Goal: Task Accomplishment & Management: Complete application form

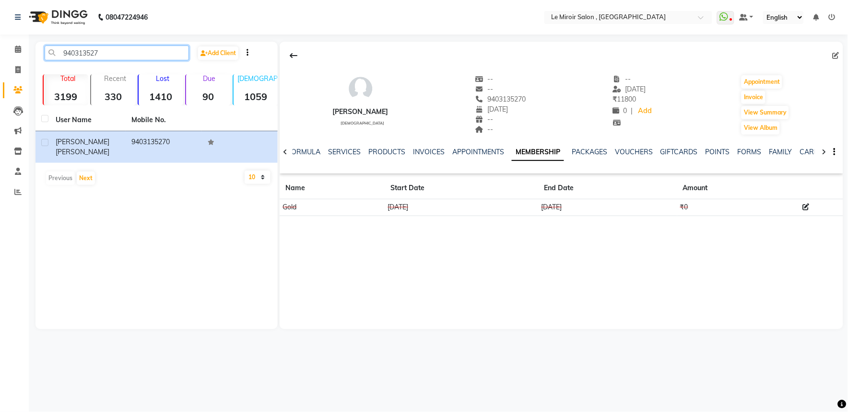
click at [83, 54] on input "940313527" at bounding box center [117, 53] width 144 height 15
paste input "822331080"
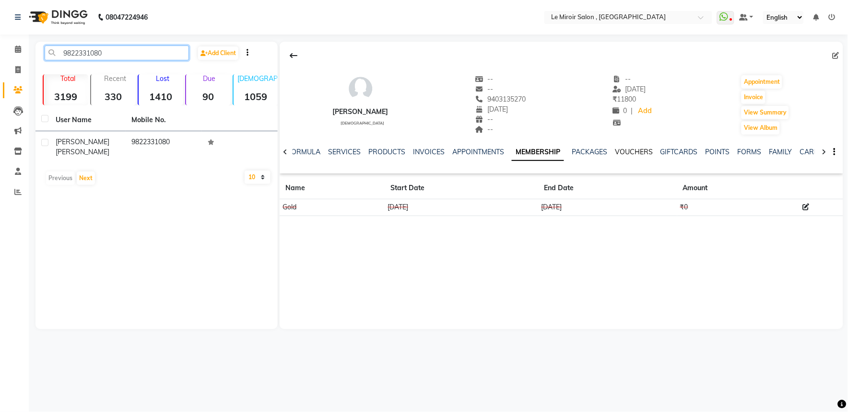
type input "9822331080"
click at [629, 151] on link "VOUCHERS" at bounding box center [634, 152] width 38 height 9
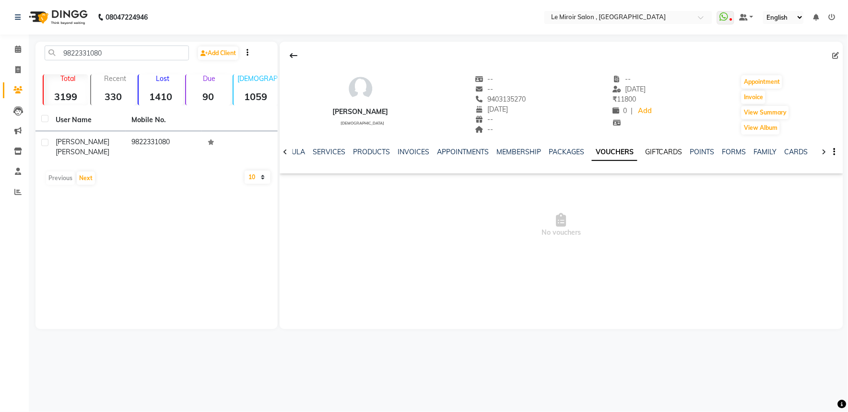
click at [663, 153] on link "GIFTCARDS" at bounding box center [663, 152] width 37 height 9
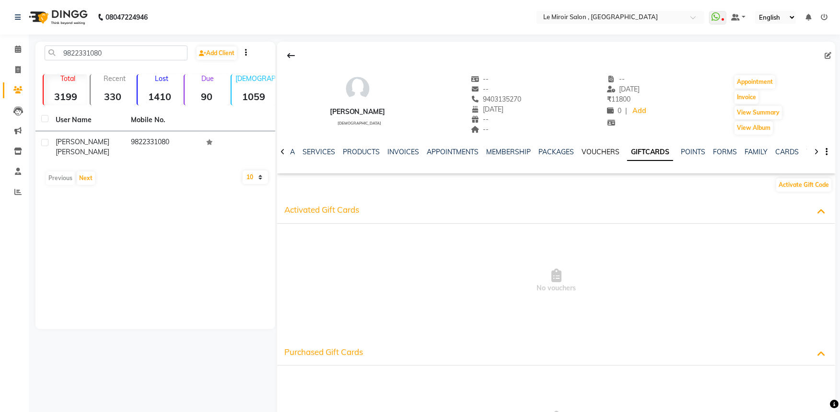
click at [595, 154] on link "VOUCHERS" at bounding box center [601, 152] width 38 height 9
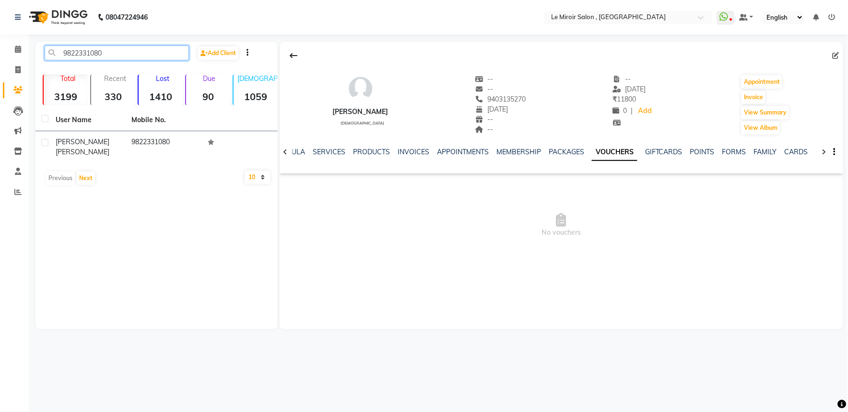
click at [77, 51] on input "9822331080" at bounding box center [117, 53] width 144 height 15
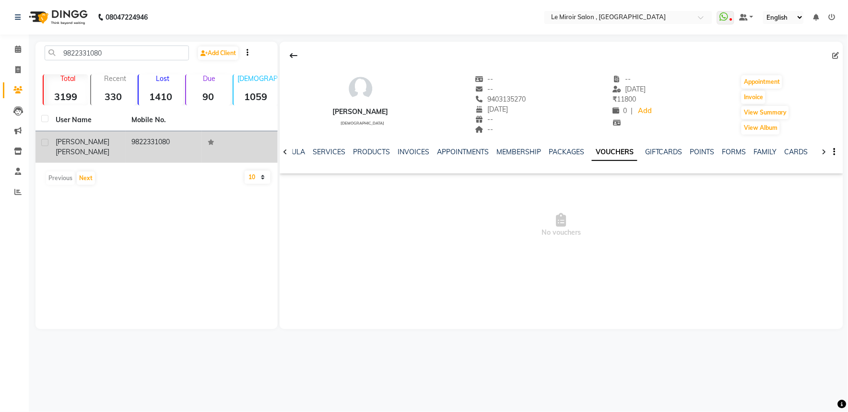
click at [108, 151] on td "[PERSON_NAME]" at bounding box center [88, 147] width 76 height 32
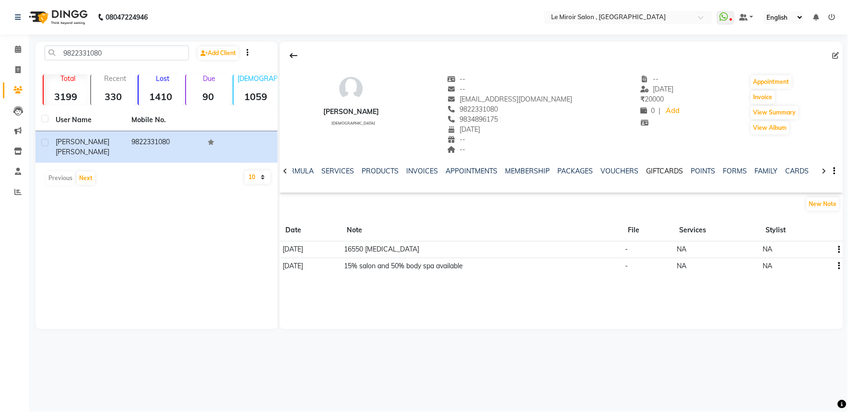
click at [657, 171] on link "GIFTCARDS" at bounding box center [664, 171] width 37 height 9
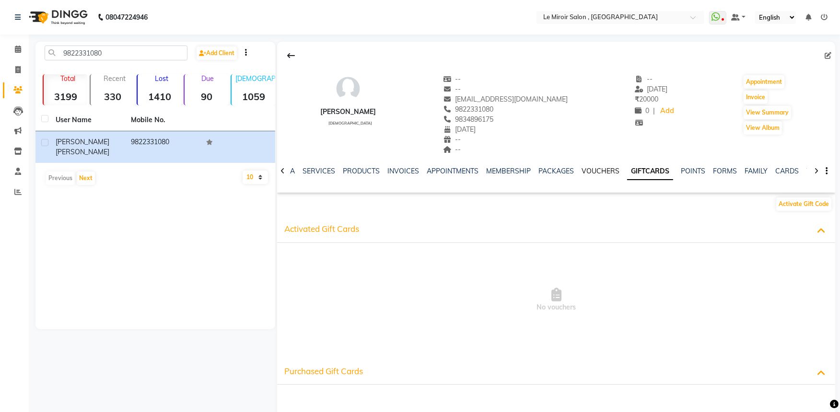
click at [595, 171] on link "VOUCHERS" at bounding box center [601, 171] width 38 height 9
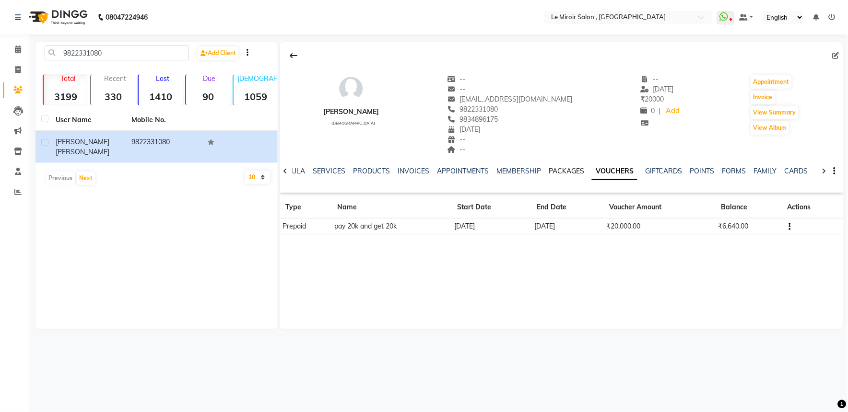
click at [557, 170] on link "PACKAGES" at bounding box center [565, 171] width 35 height 9
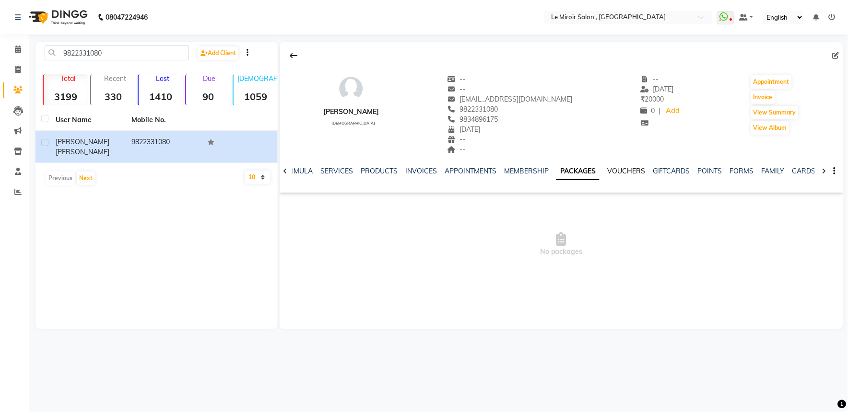
click at [626, 174] on link "VOUCHERS" at bounding box center [626, 171] width 38 height 9
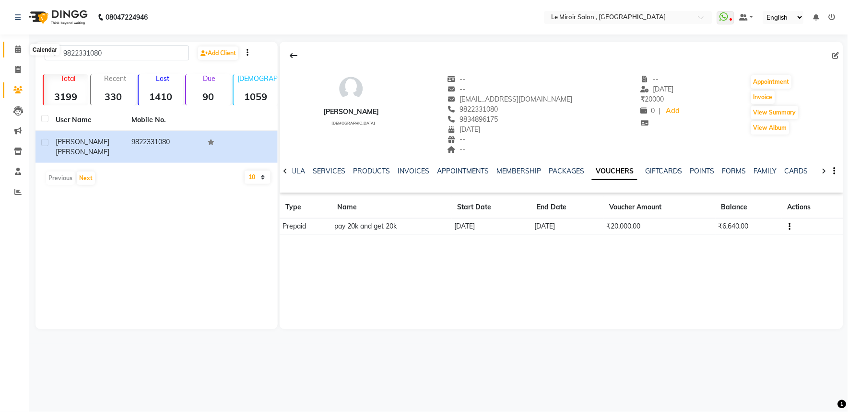
click at [22, 53] on span at bounding box center [18, 49] width 17 height 11
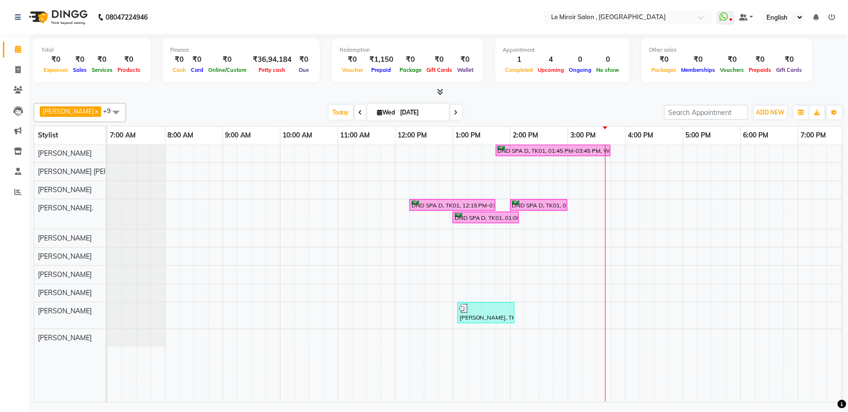
click at [454, 112] on icon at bounding box center [456, 113] width 4 height 6
type input "[DATE]"
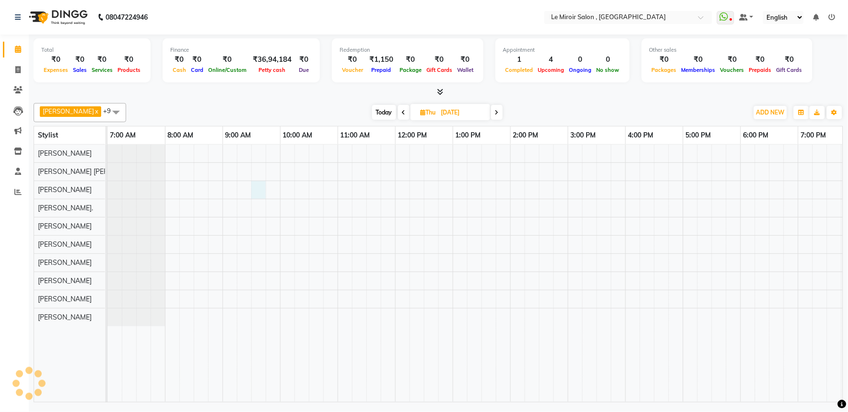
click at [260, 187] on div at bounding box center [538, 273] width 863 height 257
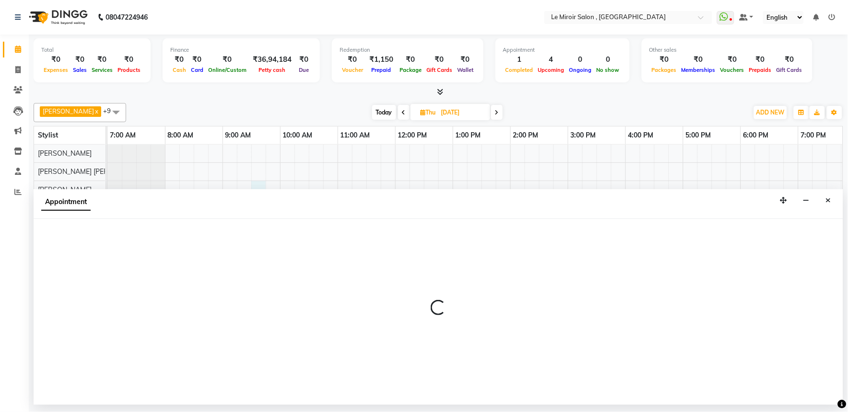
select select "39215"
select select "570"
select select "tentative"
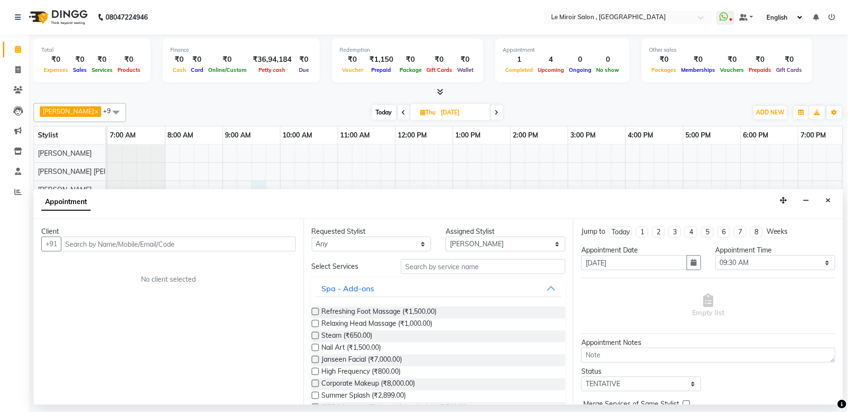
click at [138, 244] on input "text" at bounding box center [178, 244] width 235 height 15
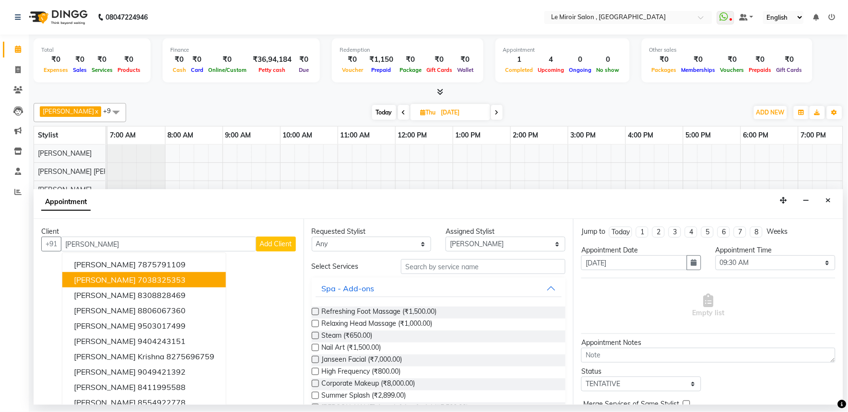
click at [138, 279] on ngb-highlight "7038325353" at bounding box center [162, 280] width 48 height 10
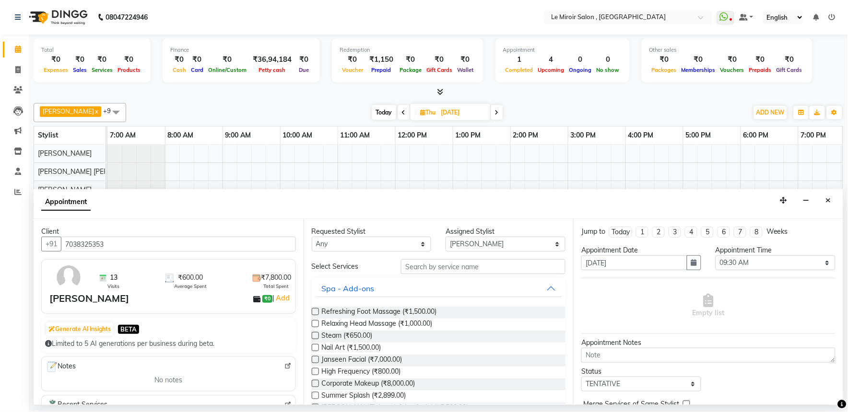
type input "7038325353"
click at [405, 265] on input "text" at bounding box center [483, 266] width 164 height 15
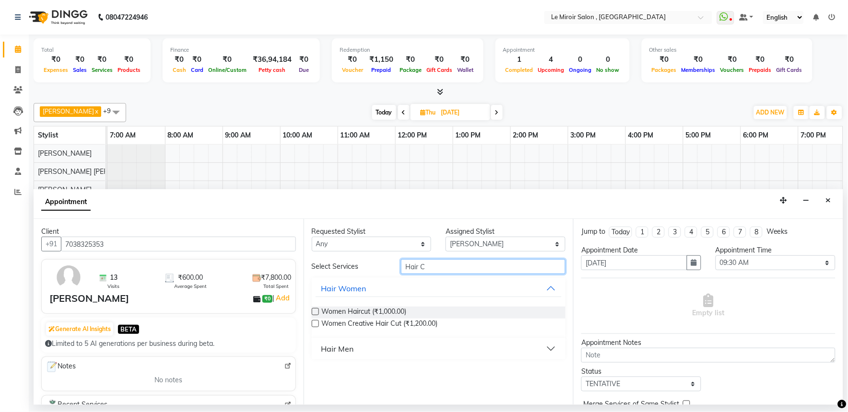
type input "Hair C"
click at [327, 347] on div "Hair Men" at bounding box center [337, 349] width 33 height 12
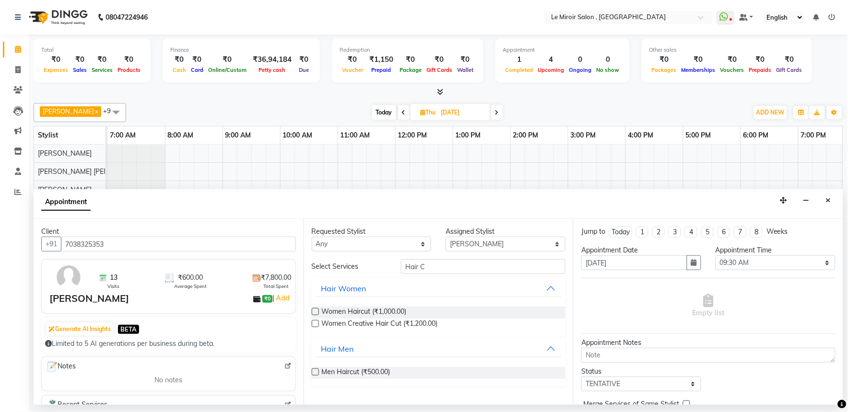
click at [315, 370] on label at bounding box center [315, 372] width 7 height 7
click at [315, 370] on input "checkbox" at bounding box center [315, 373] width 6 height 6
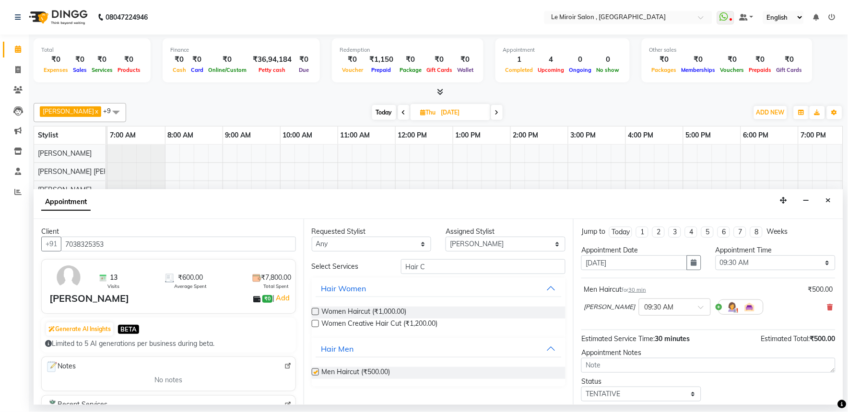
checkbox input "false"
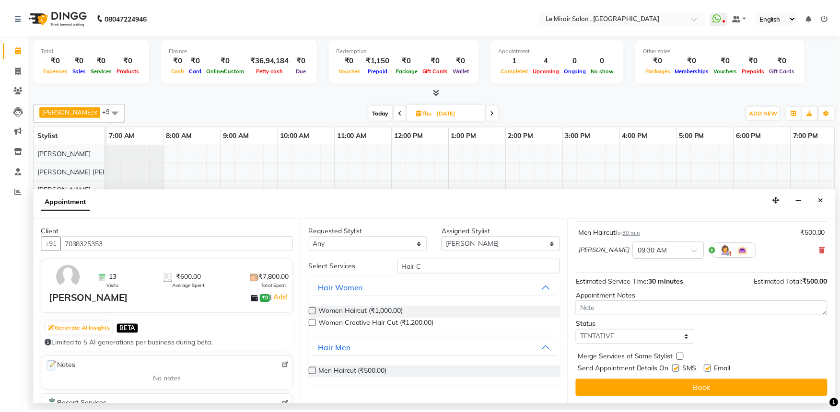
scroll to position [58, 0]
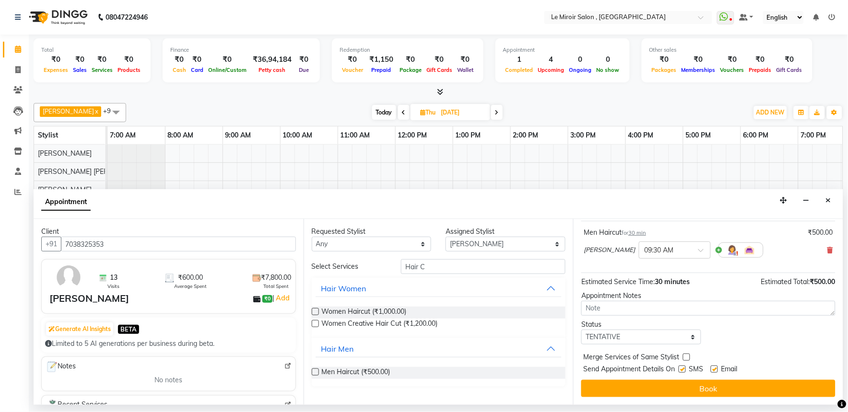
click at [714, 372] on div at bounding box center [713, 371] width 6 height 10
click at [716, 372] on label at bounding box center [713, 369] width 7 height 7
click at [716, 372] on input "checkbox" at bounding box center [713, 370] width 6 height 6
checkbox input "false"
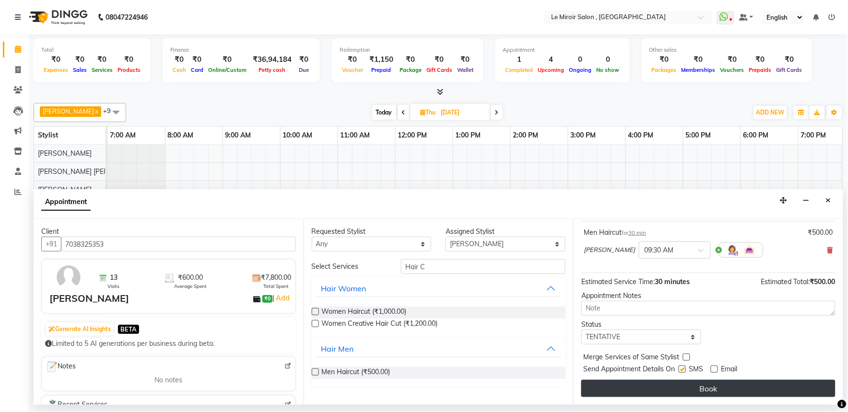
click at [711, 387] on button "Book" at bounding box center [708, 388] width 254 height 17
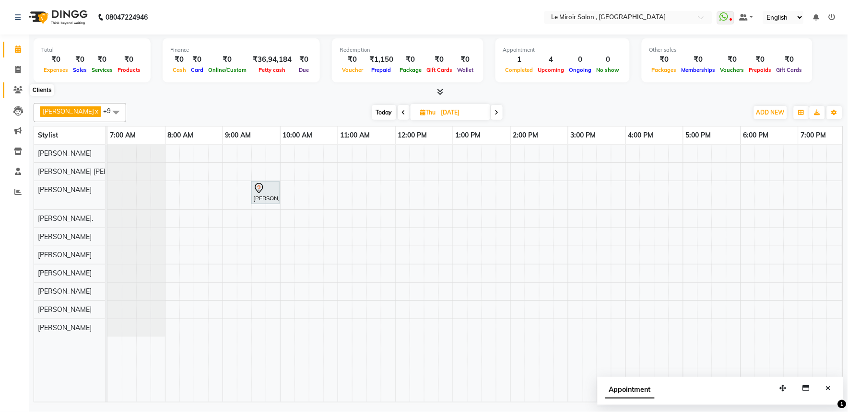
click at [21, 89] on icon at bounding box center [17, 89] width 9 height 7
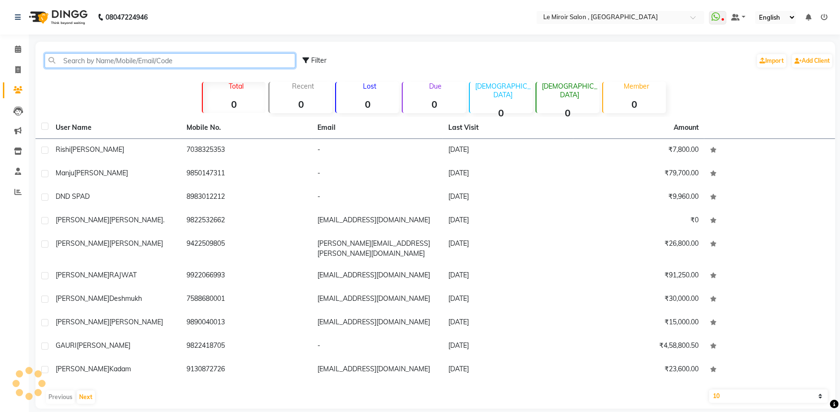
click at [113, 62] on input "text" at bounding box center [170, 60] width 251 height 15
paste input "98906 27125"
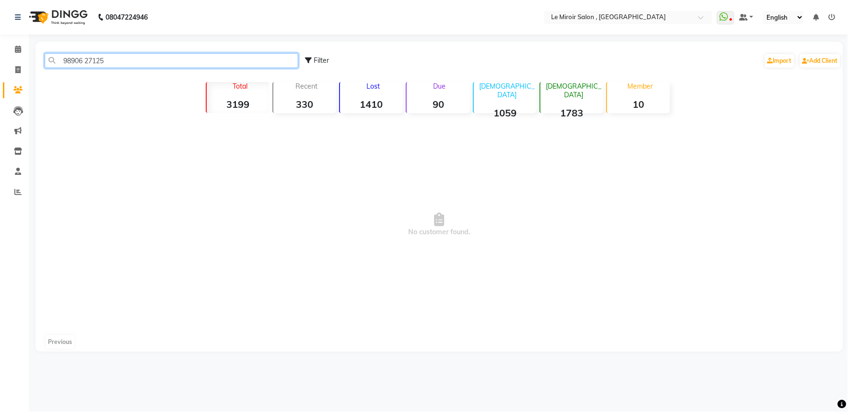
click at [82, 62] on input "98906 27125" at bounding box center [172, 60] width 254 height 15
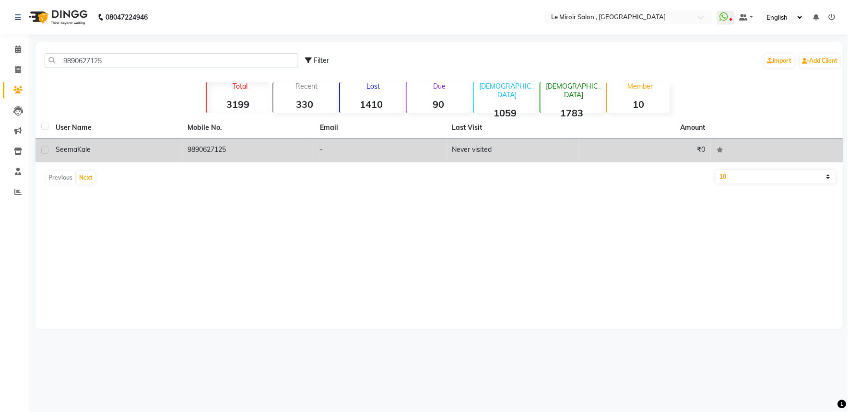
click at [111, 148] on div "[PERSON_NAME]" at bounding box center [116, 150] width 121 height 10
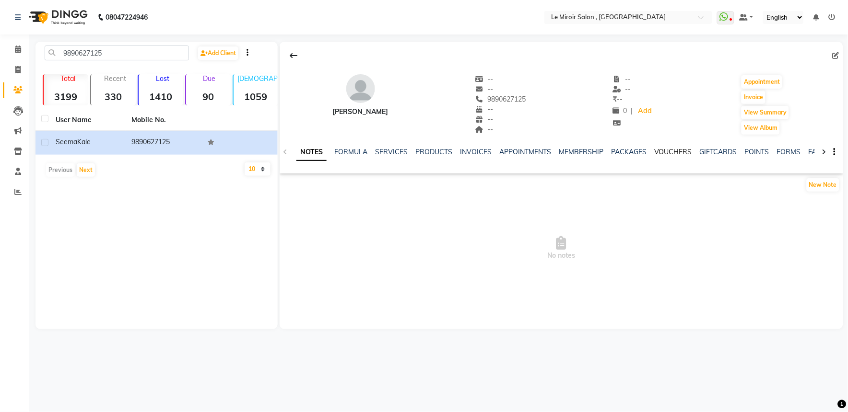
click at [683, 149] on link "VOUCHERS" at bounding box center [673, 152] width 38 height 9
click at [550, 151] on link "PACKAGES" at bounding box center [565, 152] width 35 height 9
click at [410, 151] on link "INVOICES" at bounding box center [421, 152] width 32 height 9
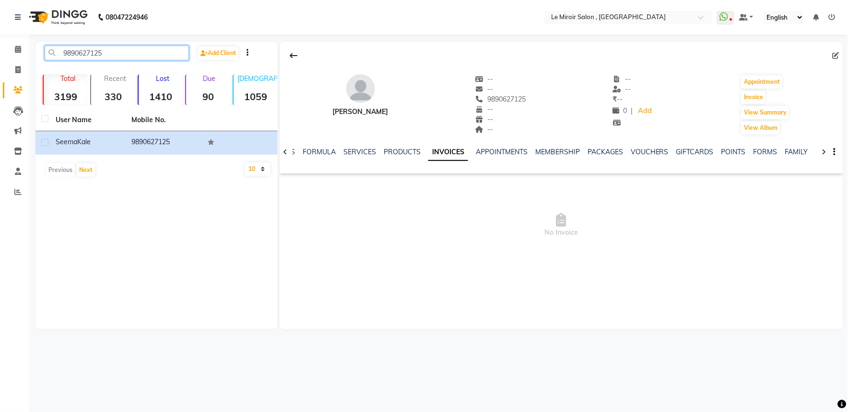
click at [84, 46] on input "9890627125" at bounding box center [117, 53] width 144 height 15
paste input "[PHONE_NUMBER]"
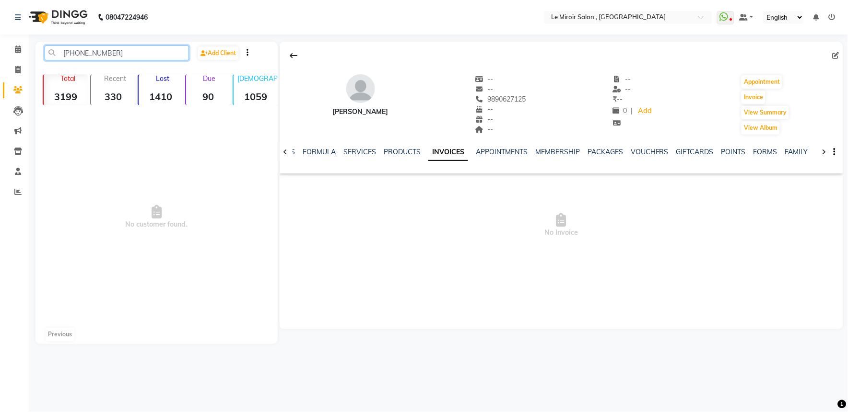
click at [75, 53] on input "[PHONE_NUMBER]" at bounding box center [117, 53] width 144 height 15
click at [70, 47] on input "8208006246" at bounding box center [117, 53] width 144 height 15
paste input "98220 04313"
click at [81, 51] on input "98220 04313" at bounding box center [117, 53] width 144 height 15
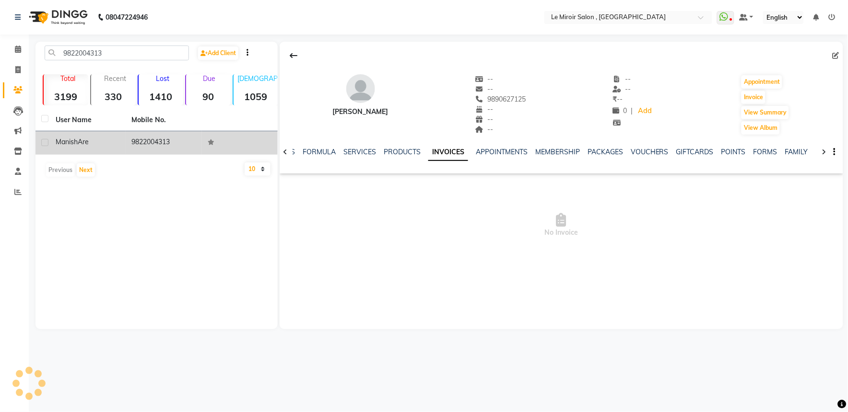
click at [125, 140] on td "Manish Are" at bounding box center [88, 142] width 76 height 23
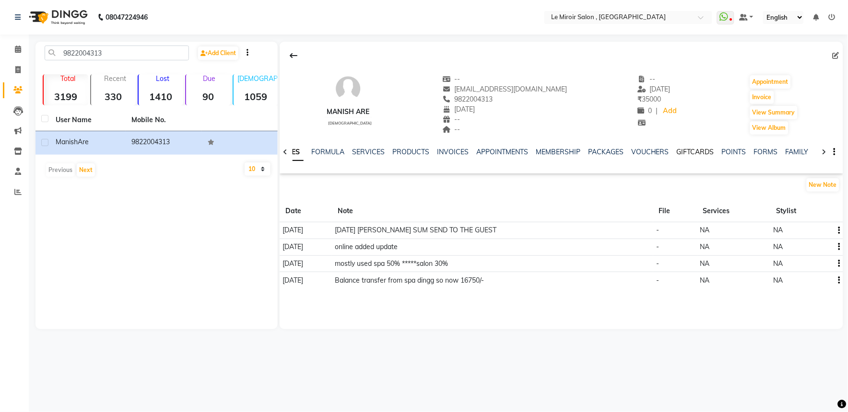
click at [678, 150] on link "GIFTCARDS" at bounding box center [694, 152] width 37 height 9
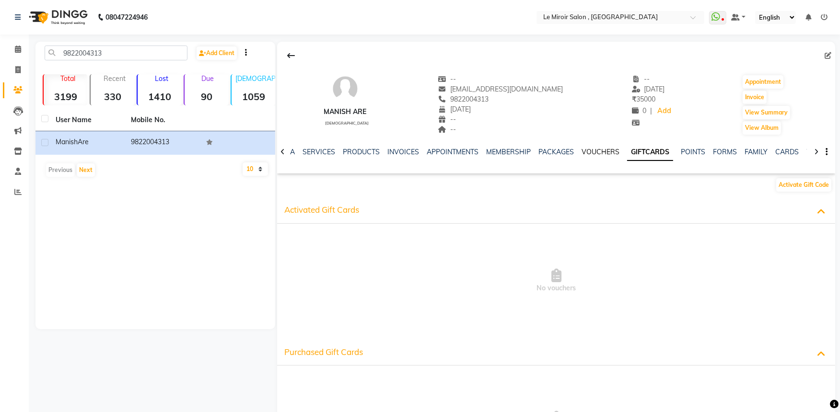
click at [597, 151] on link "VOUCHERS" at bounding box center [601, 152] width 38 height 9
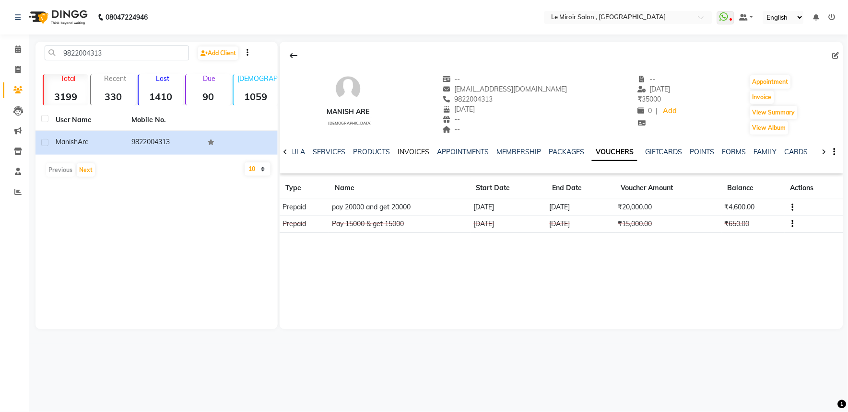
click at [410, 148] on link "INVOICES" at bounding box center [413, 152] width 32 height 9
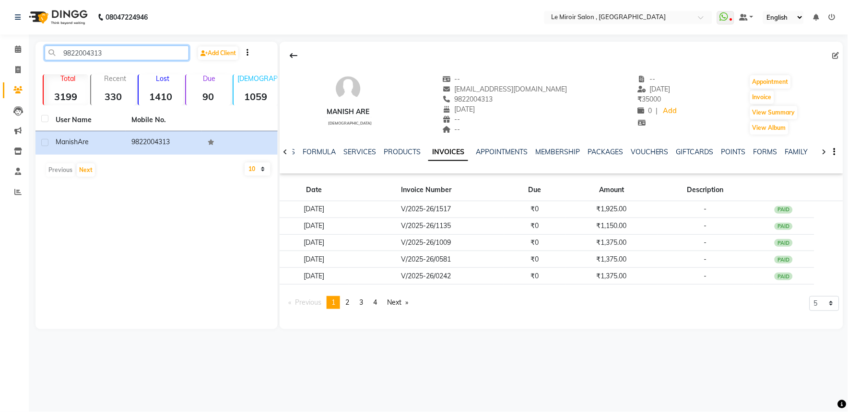
click at [82, 50] on input "9822004313" at bounding box center [117, 53] width 144 height 15
paste input "168332236"
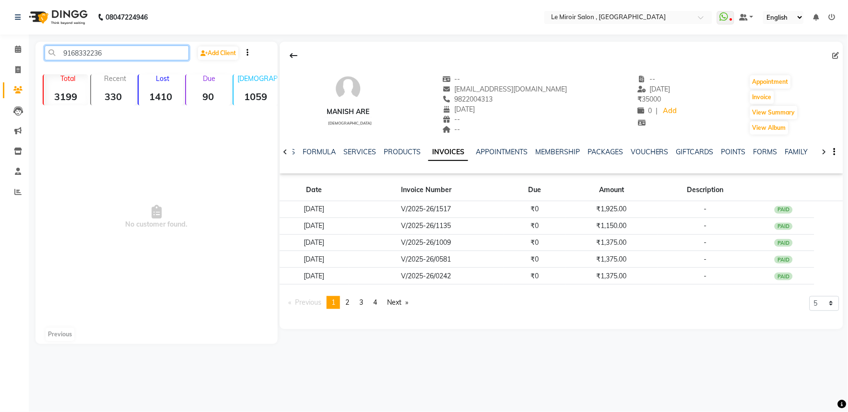
click at [75, 56] on input "9168332236" at bounding box center [117, 53] width 144 height 15
paste input "822331080"
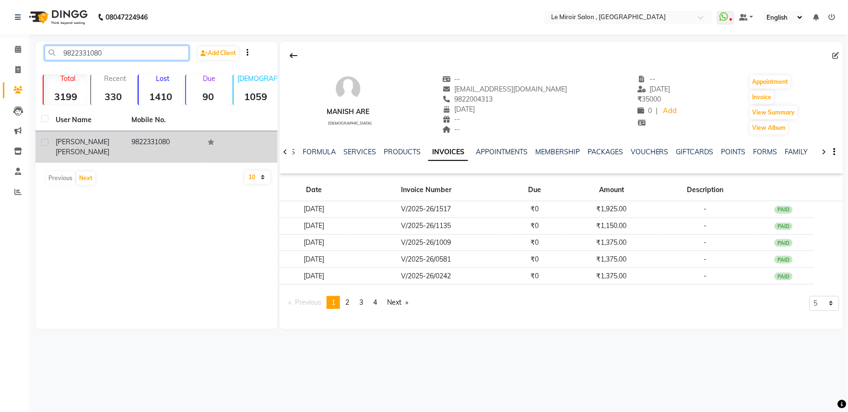
type input "9822331080"
click at [82, 141] on span "[PERSON_NAME]" at bounding box center [83, 142] width 54 height 9
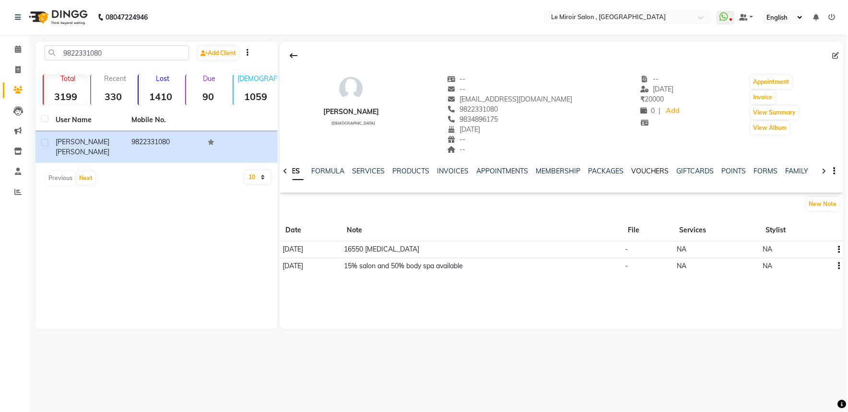
click at [659, 173] on link "VOUCHERS" at bounding box center [650, 171] width 38 height 9
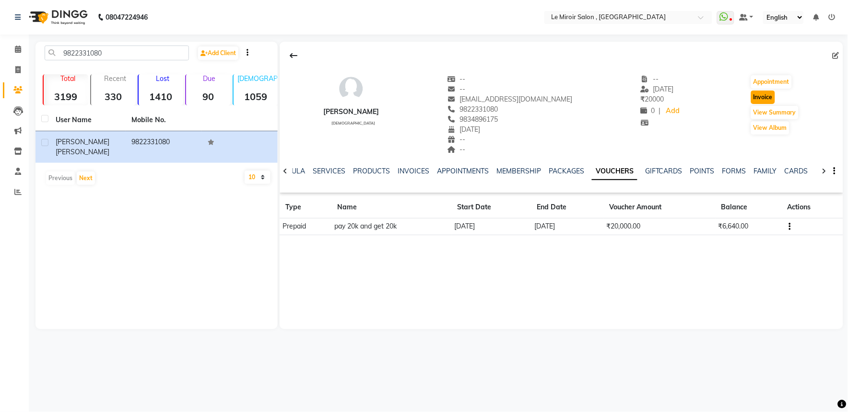
click at [766, 97] on button "Invoice" at bounding box center [763, 97] width 24 height 13
select select "53"
select select "service"
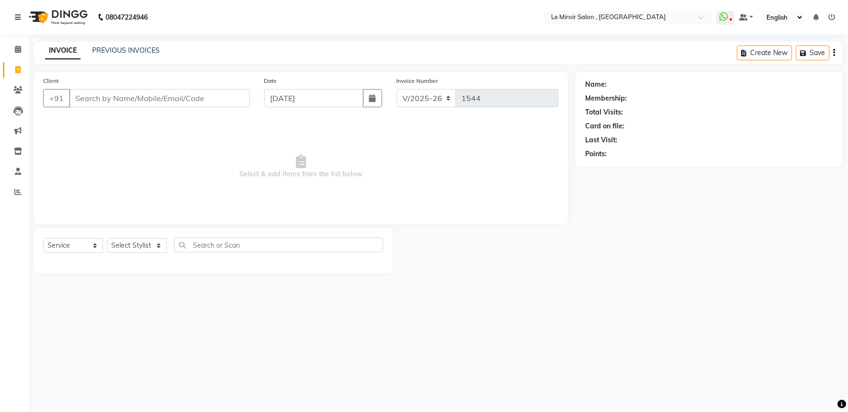
type input "9822331080"
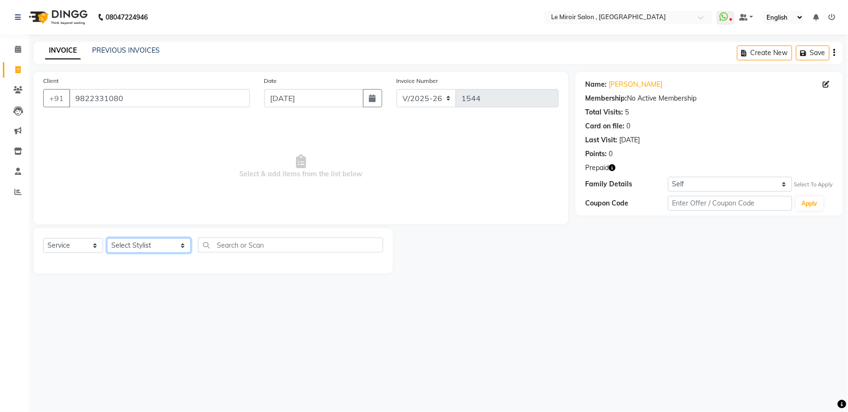
click at [163, 248] on select "Select Stylist [PERSON_NAME] [PERSON_NAME] CA [PERSON_NAME] [PERSON_NAME] Front…" at bounding box center [149, 245] width 84 height 15
select select "86372"
click at [107, 239] on select "Select Stylist [PERSON_NAME] [PERSON_NAME] CA [PERSON_NAME] [PERSON_NAME] Front…" at bounding box center [149, 245] width 84 height 15
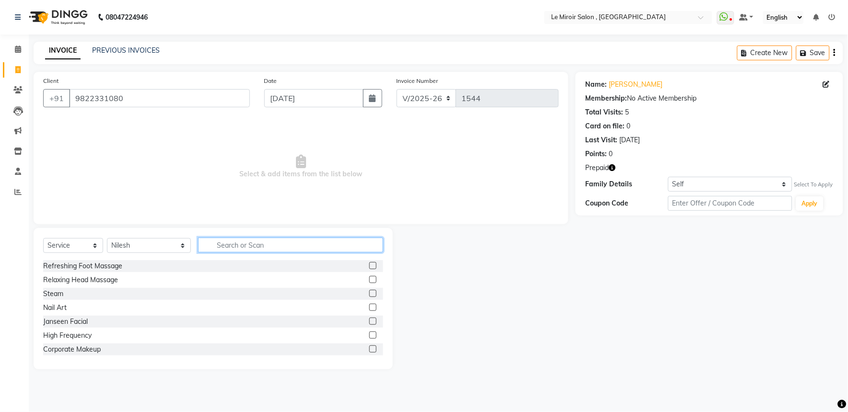
click at [219, 244] on input "text" at bounding box center [290, 245] width 185 height 15
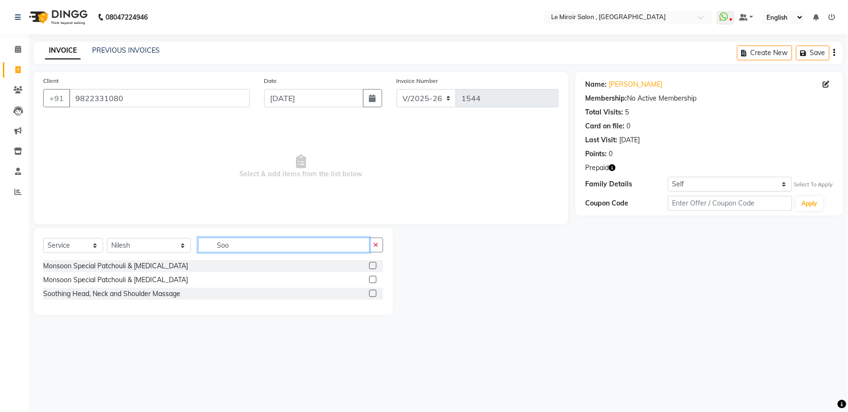
type input "Soo"
click at [375, 291] on label at bounding box center [372, 293] width 7 height 7
click at [375, 291] on input "checkbox" at bounding box center [372, 294] width 6 height 6
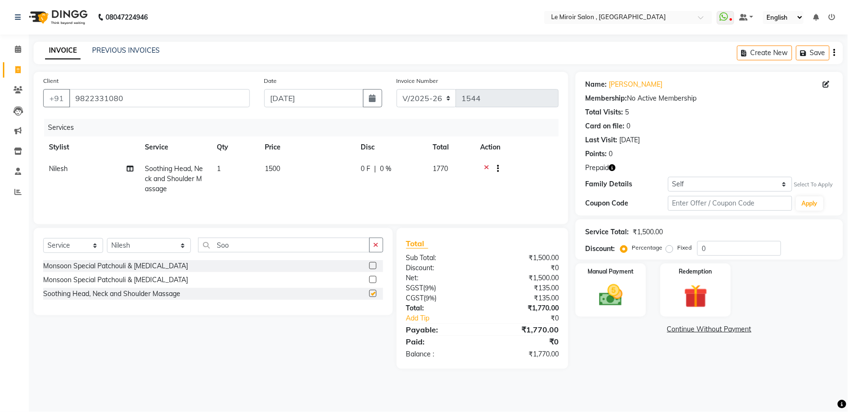
checkbox input "false"
click at [279, 168] on span "1500" at bounding box center [272, 168] width 15 height 9
select select "86372"
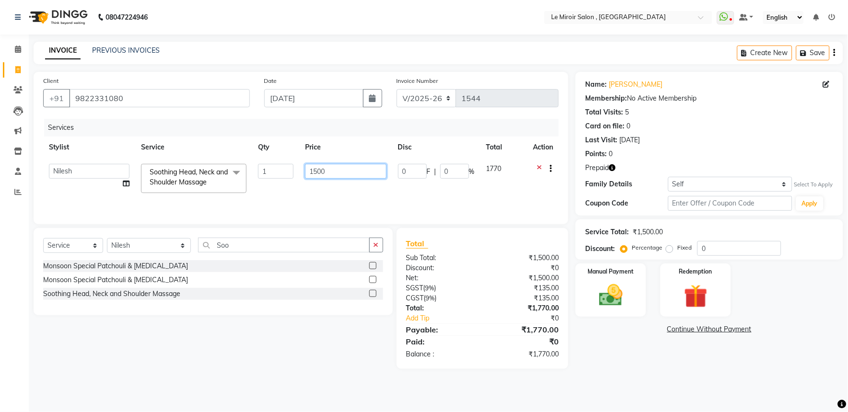
click at [315, 170] on input "1500" at bounding box center [345, 171] width 81 height 15
click at [336, 172] on input "1500" at bounding box center [345, 171] width 81 height 15
type input "1550"
click at [253, 246] on input "Soo" at bounding box center [284, 245] width 172 height 15
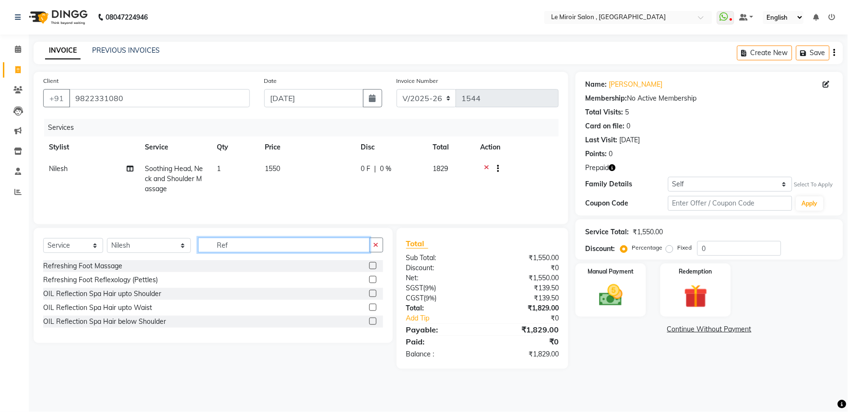
type input "Ref"
click at [372, 264] on label at bounding box center [372, 265] width 7 height 7
click at [372, 264] on input "checkbox" at bounding box center [372, 266] width 6 height 6
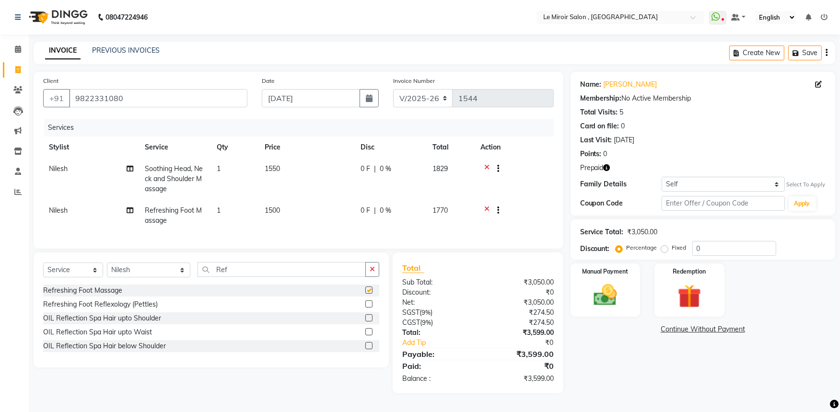
checkbox input "false"
click at [264, 277] on input "Ref" at bounding box center [282, 269] width 169 height 15
click at [135, 278] on select "Select Stylist [PERSON_NAME] [PERSON_NAME] CA [PERSON_NAME] [PERSON_NAME] Front…" at bounding box center [148, 270] width 83 height 15
select select "48396"
click at [107, 271] on select "Select Stylist [PERSON_NAME] [PERSON_NAME] CA [PERSON_NAME] [PERSON_NAME] Front…" at bounding box center [148, 270] width 83 height 15
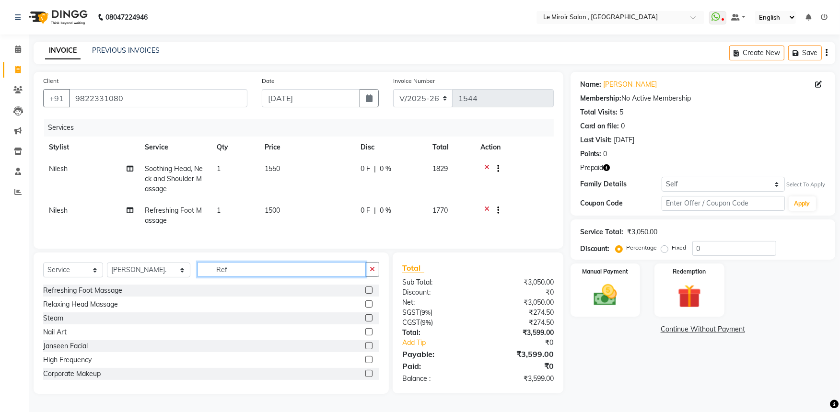
click at [229, 277] on input "Ref" at bounding box center [282, 269] width 169 height 15
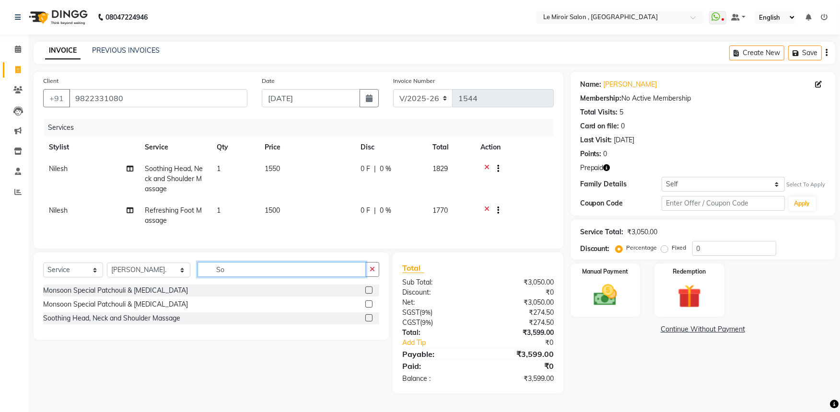
type input "S"
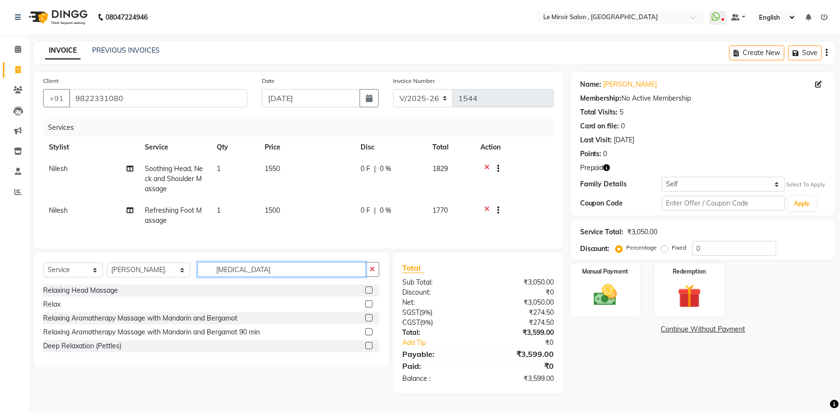
type input "[MEDICAL_DATA]"
click at [367, 322] on label at bounding box center [368, 317] width 7 height 7
click at [367, 322] on input "checkbox" at bounding box center [368, 318] width 6 height 6
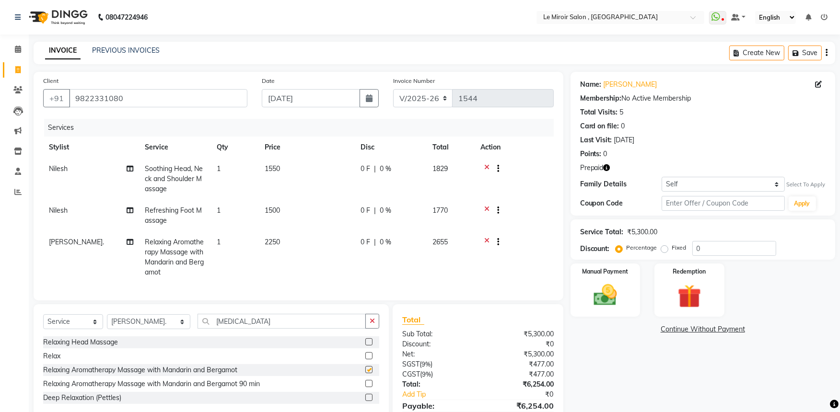
checkbox input "false"
click at [304, 246] on td "2250" at bounding box center [307, 258] width 96 height 52
select select "48396"
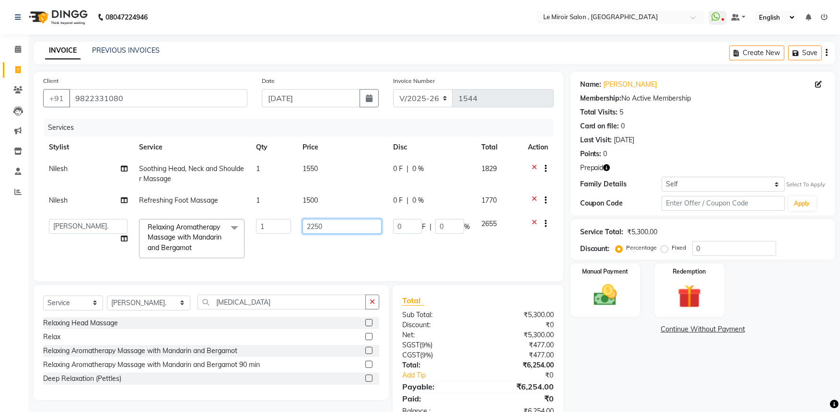
click at [309, 228] on input "2250" at bounding box center [341, 226] width 79 height 15
type input "2750"
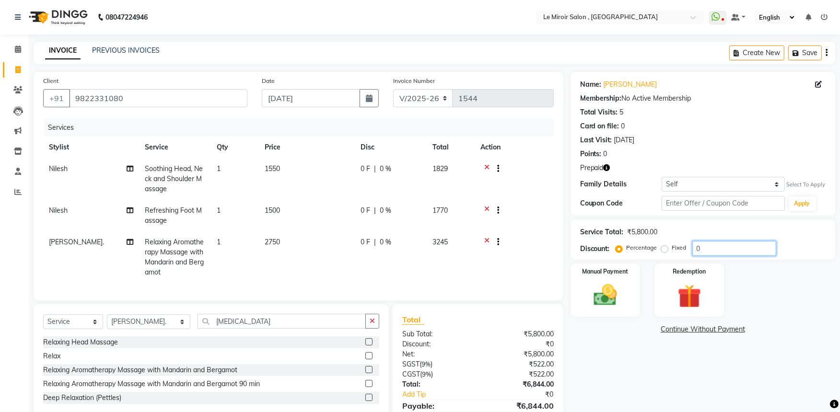
click at [697, 255] on input "0" at bounding box center [734, 248] width 84 height 15
type input "50"
click at [685, 299] on img at bounding box center [689, 296] width 39 height 30
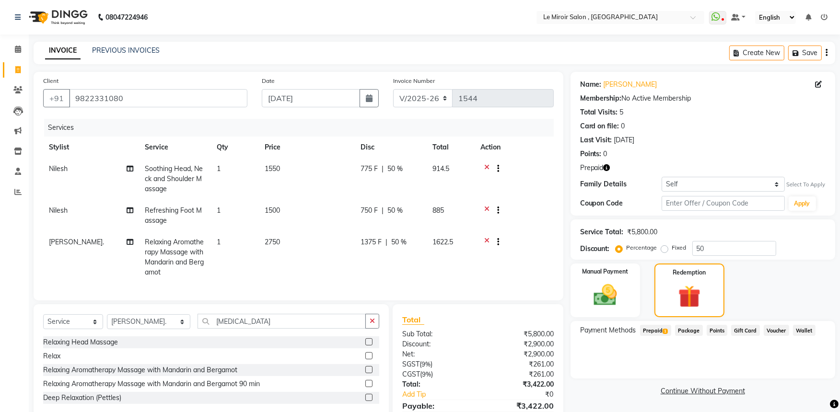
click at [662, 328] on span "Prepaid 1" at bounding box center [655, 330] width 31 height 11
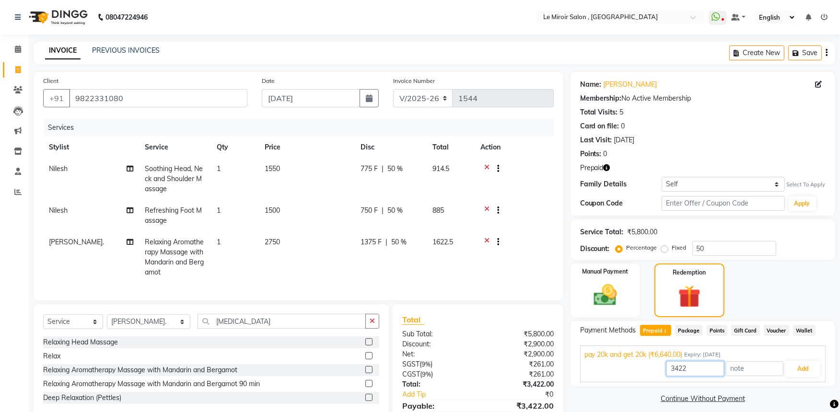
click at [671, 369] on input "3422" at bounding box center [695, 368] width 58 height 15
type input "2900"
click at [796, 367] on button "Add" at bounding box center [802, 369] width 35 height 16
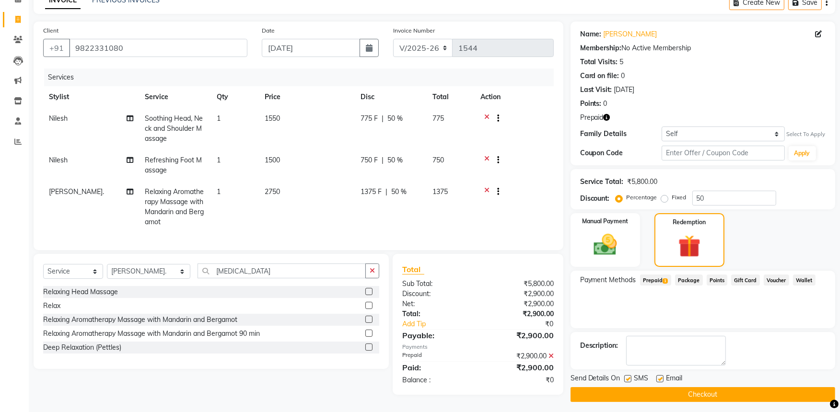
scroll to position [55, 0]
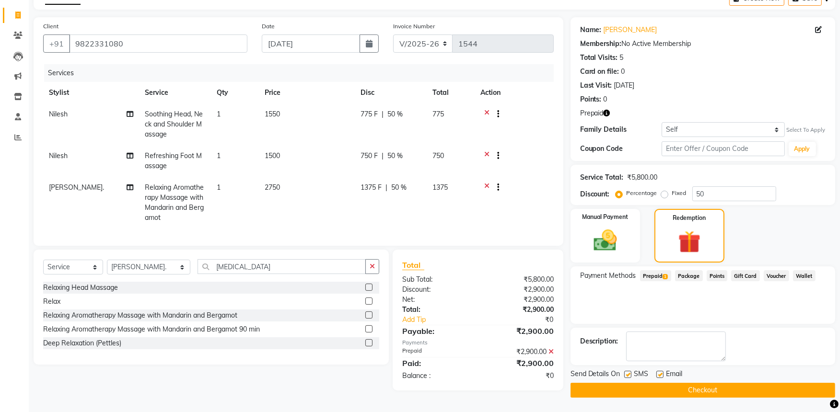
click at [629, 372] on label at bounding box center [627, 374] width 7 height 7
click at [629, 372] on input "checkbox" at bounding box center [627, 375] width 6 height 6
checkbox input "false"
click at [636, 384] on button "Checkout" at bounding box center [702, 390] width 265 height 15
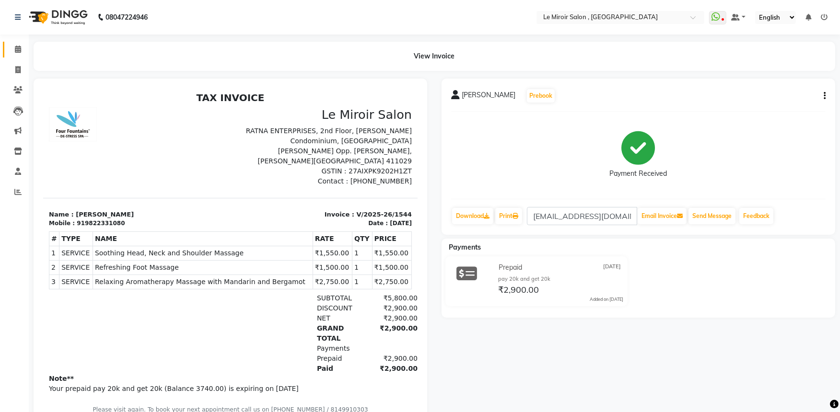
click at [13, 42] on link "Calendar" at bounding box center [14, 50] width 23 height 16
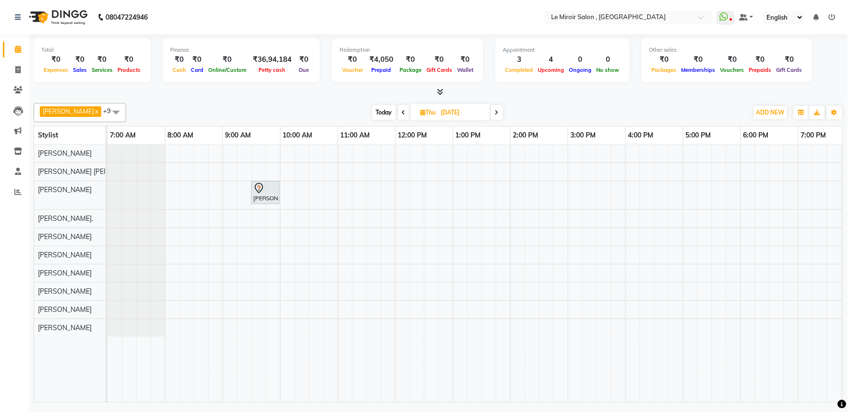
click at [385, 113] on span "Today" at bounding box center [384, 112] width 24 height 15
type input "[DATE]"
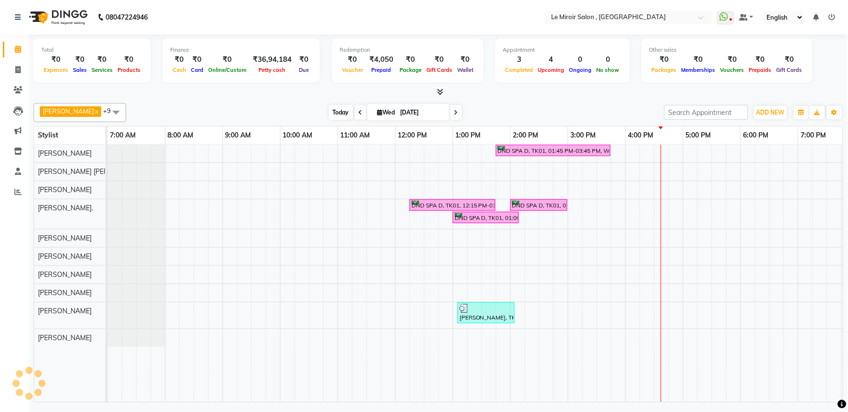
scroll to position [0, 128]
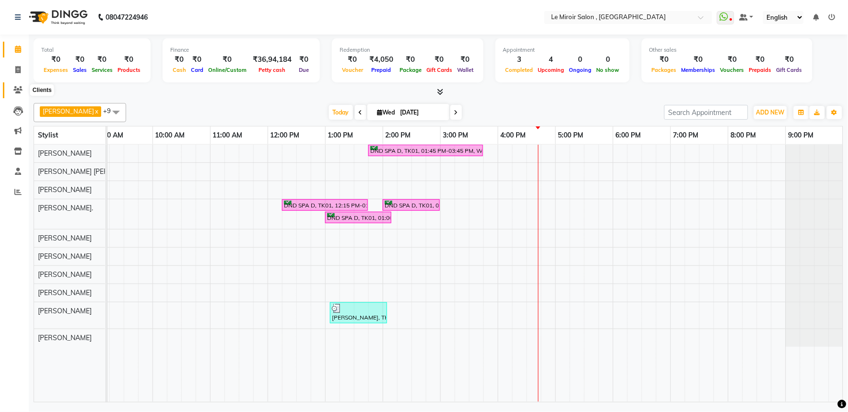
click at [17, 93] on icon at bounding box center [17, 89] width 9 height 7
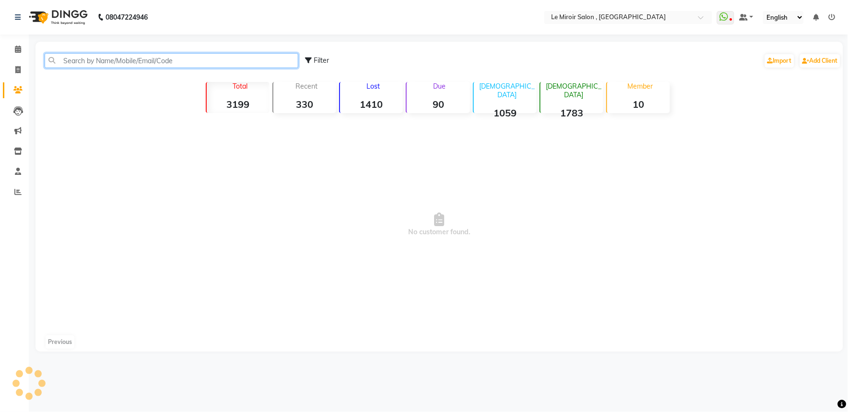
click at [79, 59] on input "text" at bounding box center [172, 60] width 254 height 15
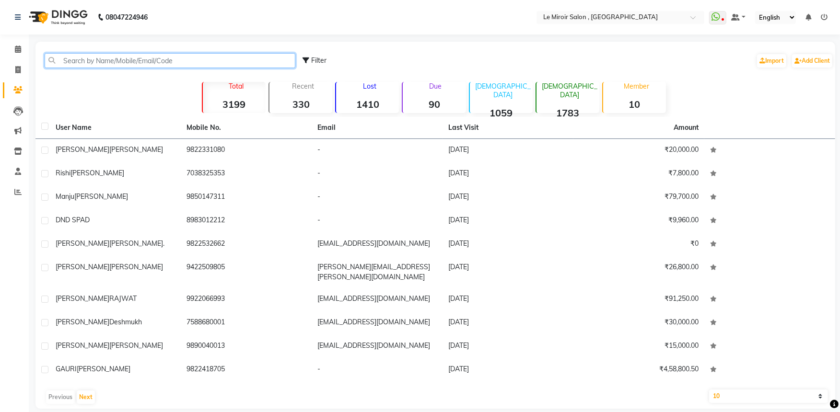
paste input "9226880312"
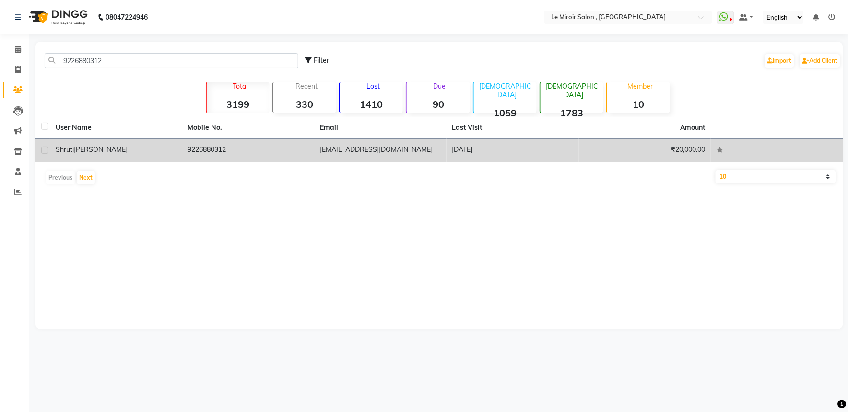
click at [114, 142] on td "[PERSON_NAME]" at bounding box center [116, 150] width 132 height 23
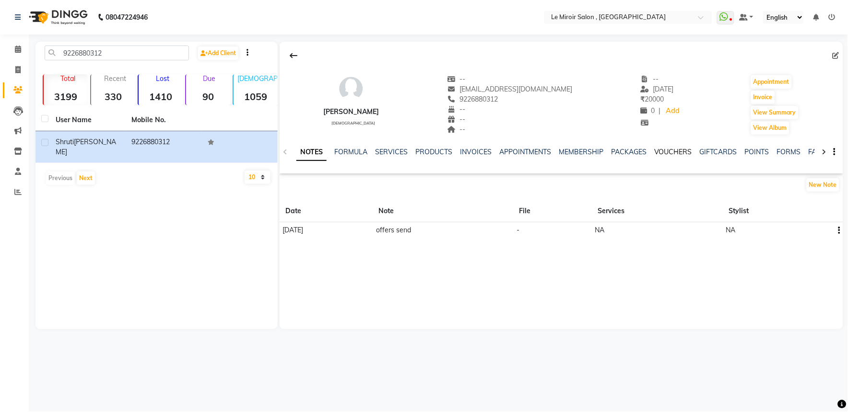
click at [684, 152] on link "VOUCHERS" at bounding box center [673, 152] width 38 height 9
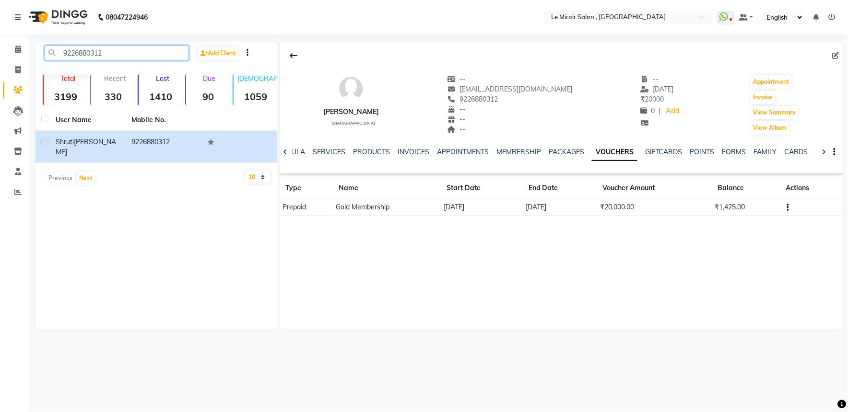
click at [66, 48] on input "9226880312" at bounding box center [117, 53] width 144 height 15
paste input "880666185"
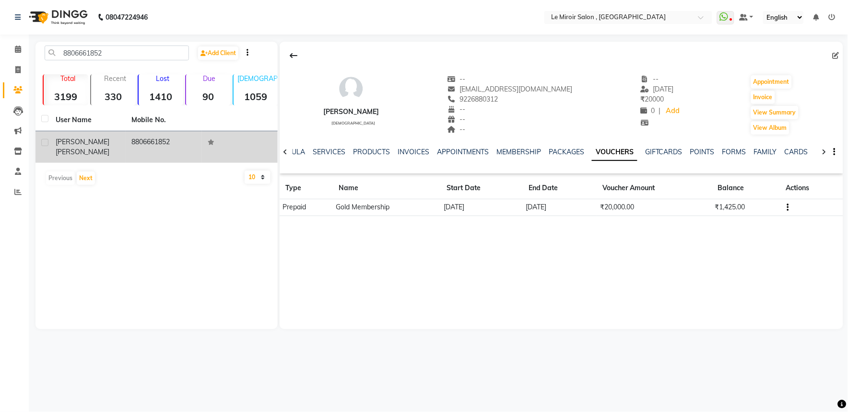
click at [98, 148] on span "[PERSON_NAME]" at bounding box center [83, 152] width 54 height 9
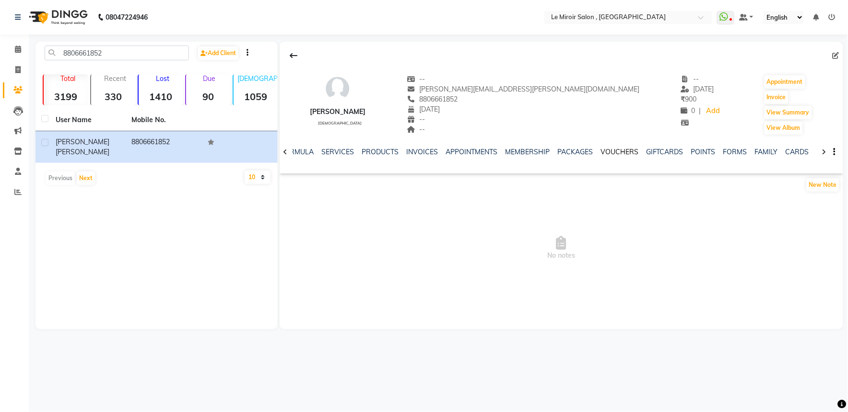
click at [610, 152] on link "VOUCHERS" at bounding box center [619, 152] width 38 height 9
click at [559, 151] on link "PACKAGES" at bounding box center [565, 152] width 35 height 9
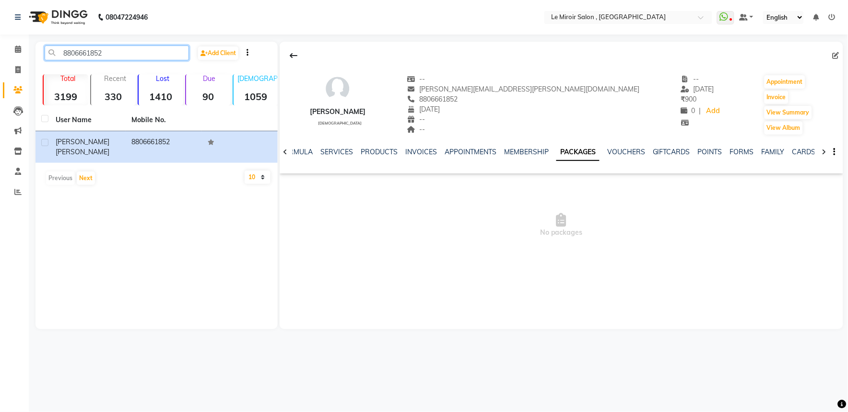
click at [85, 55] on input "8806661852" at bounding box center [117, 53] width 144 height 15
paste input "9823182527"
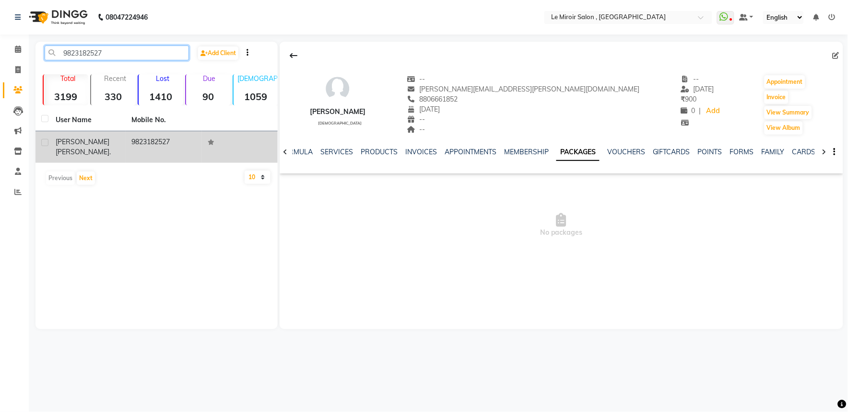
type input "9823182527"
click at [93, 148] on span "[PERSON_NAME]." at bounding box center [83, 152] width 55 height 9
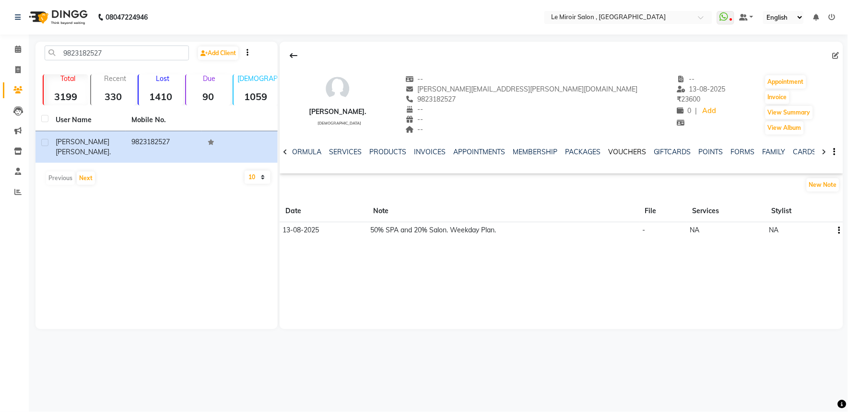
click at [624, 151] on link "VOUCHERS" at bounding box center [627, 152] width 38 height 9
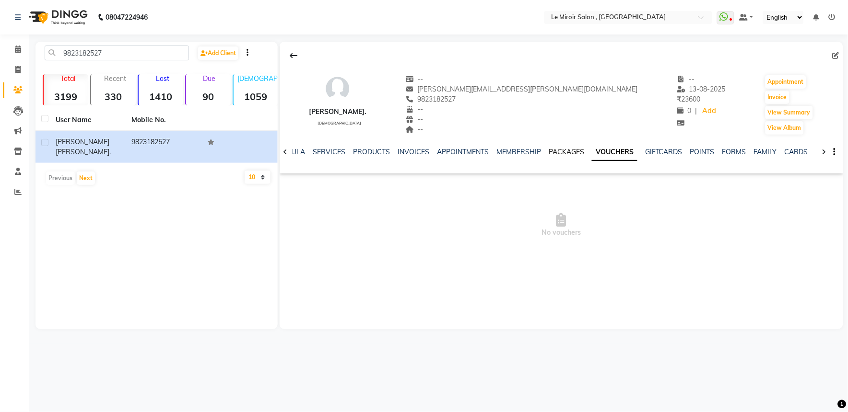
click at [558, 151] on link "PACKAGES" at bounding box center [565, 152] width 35 height 9
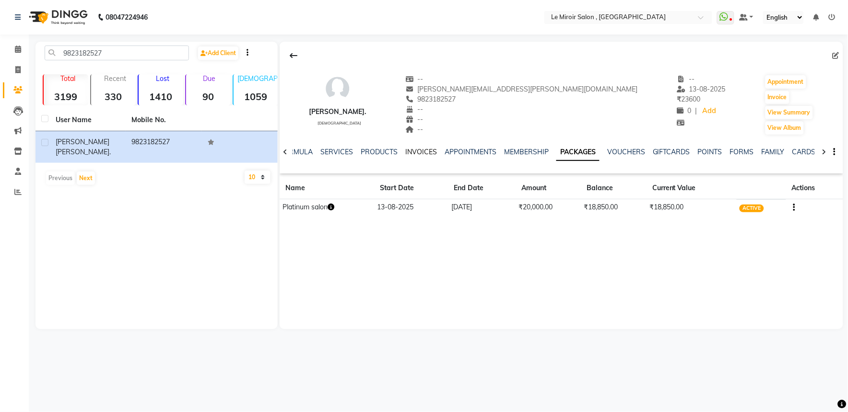
click at [417, 152] on link "INVOICES" at bounding box center [421, 152] width 32 height 9
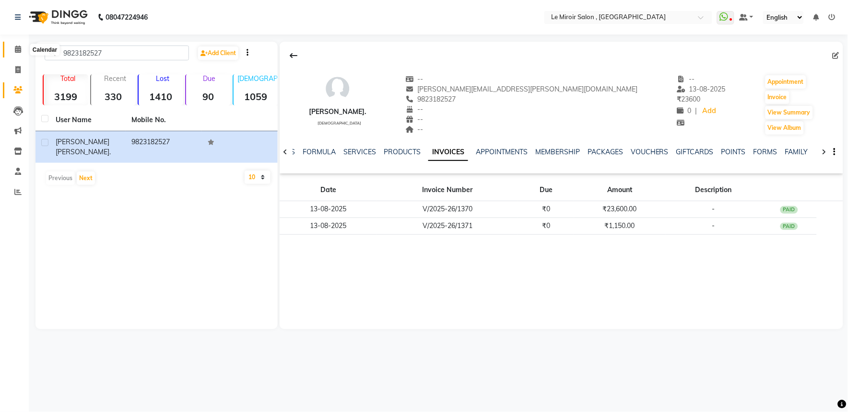
click at [16, 45] on span at bounding box center [18, 49] width 17 height 11
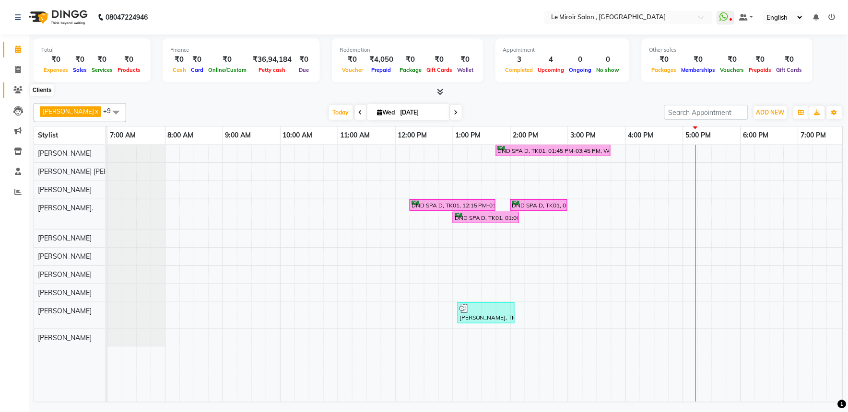
click at [13, 85] on span at bounding box center [18, 90] width 17 height 11
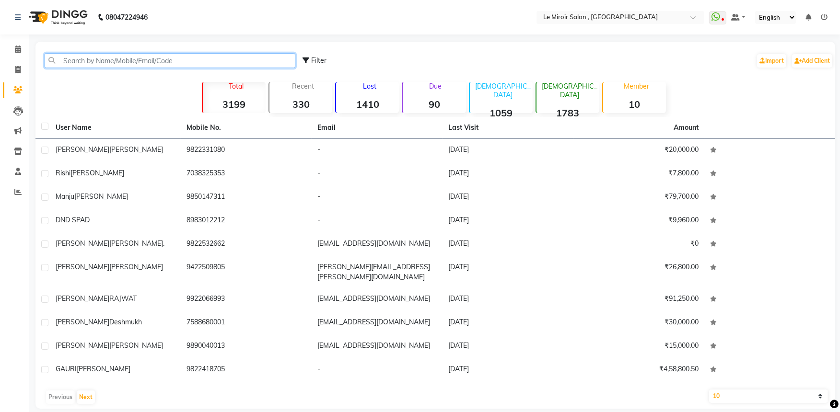
click at [69, 59] on input "text" at bounding box center [170, 60] width 251 height 15
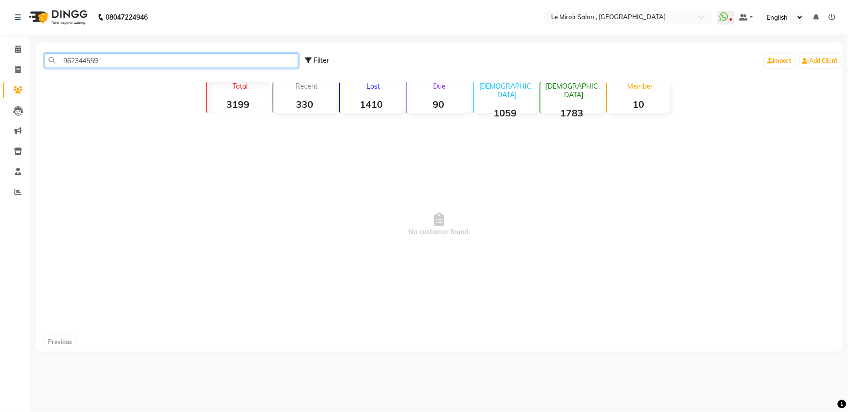
type input "9623445590"
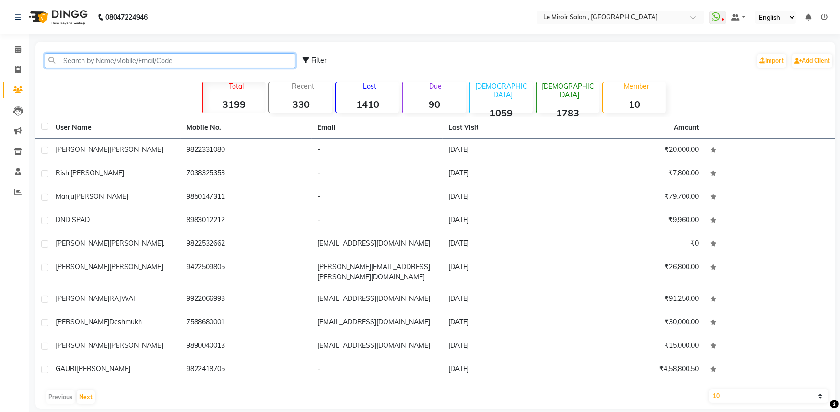
paste input "94225 14921"
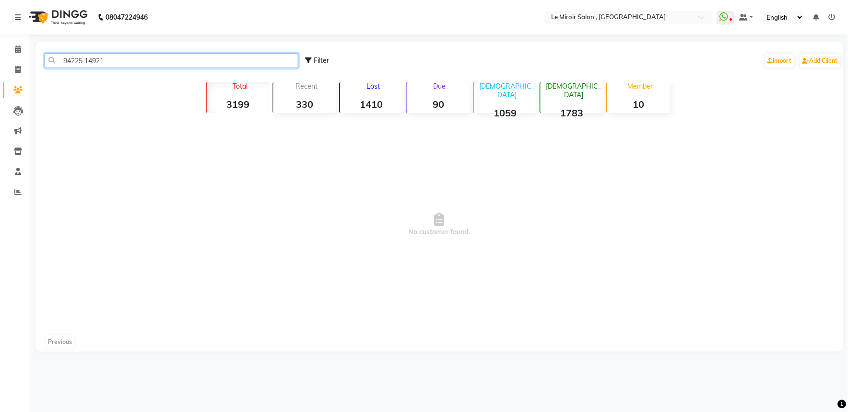
click at [82, 58] on input "94225 14921" at bounding box center [172, 60] width 254 height 15
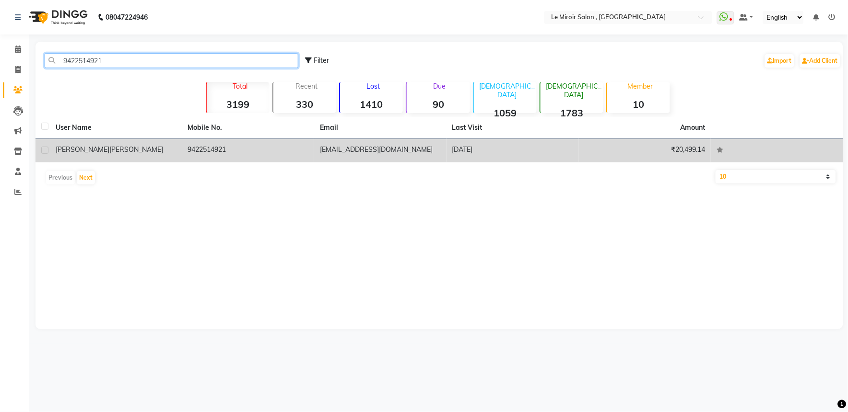
type input "9422514921"
click at [167, 151] on div "[PERSON_NAME]" at bounding box center [116, 150] width 121 height 10
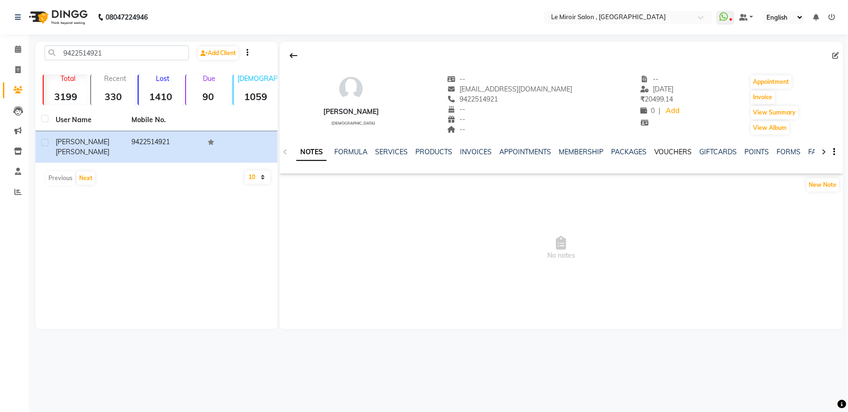
click at [669, 150] on link "VOUCHERS" at bounding box center [673, 152] width 38 height 9
click at [577, 149] on link "PACKAGES" at bounding box center [565, 152] width 35 height 9
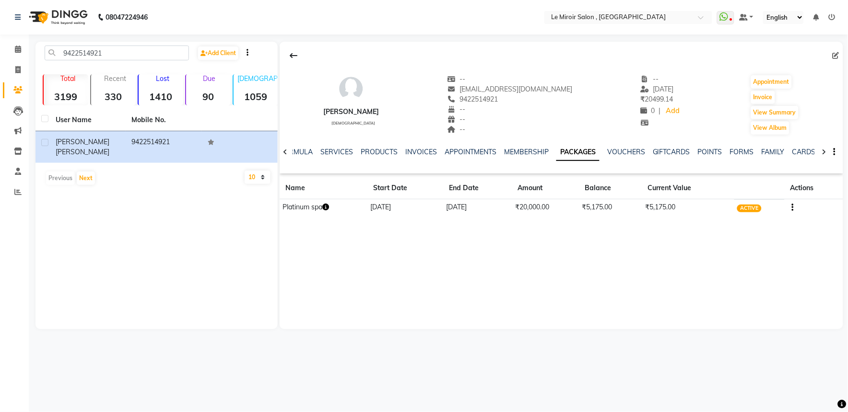
click at [412, 147] on div "INVOICES" at bounding box center [421, 152] width 32 height 10
click at [410, 152] on link "INVOICES" at bounding box center [421, 152] width 32 height 9
